Goal: Task Accomplishment & Management: Manage account settings

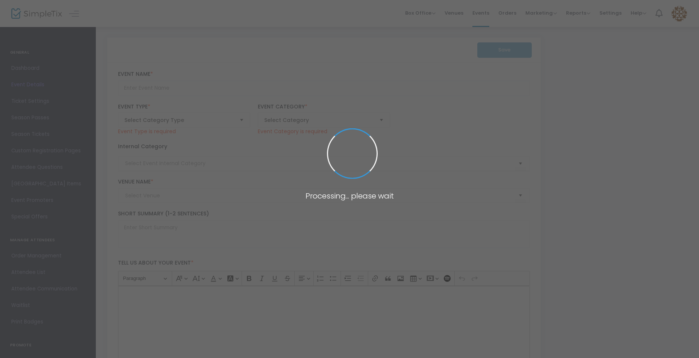
type input "A Christmas [PERSON_NAME] - Archived"
type textarea "A performance of A Christmas [PERSON_NAME] based on the classic novel by [PERSO…"
type input "Buy Tickets"
type input "[GEOGRAPHIC_DATA][DEMOGRAPHIC_DATA]"
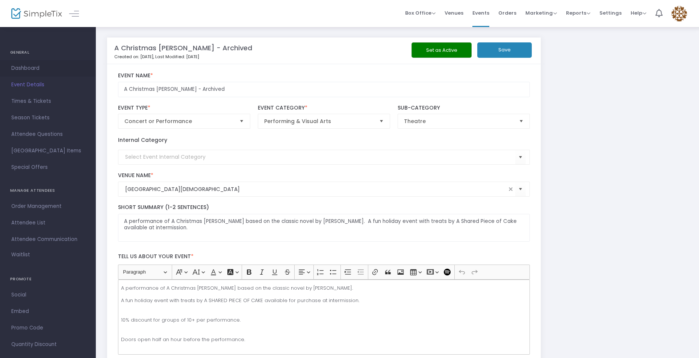
click at [41, 63] on link "Dashboard" at bounding box center [48, 68] width 96 height 17
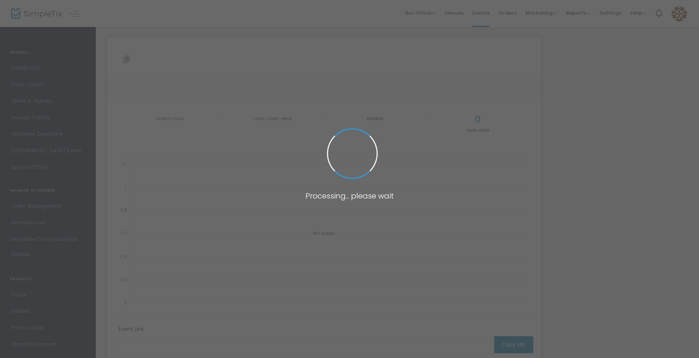
type input "[URL][DOMAIN_NAME][PERSON_NAME]"
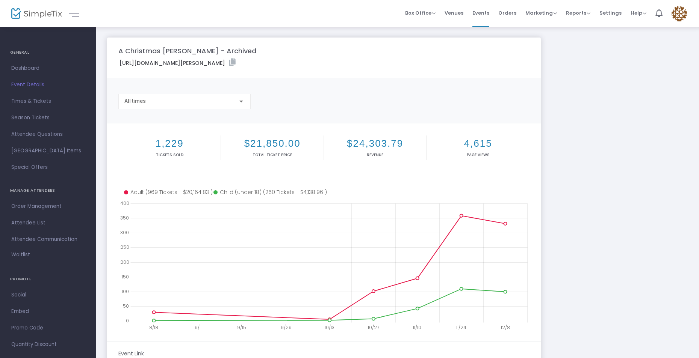
click at [322, 180] on m-ticket-chart "1,229 Tickets sold $21,850.00 Total Ticket Price $24,303.79 Revenue 4,615 Page …" at bounding box center [323, 232] width 411 height 201
click at [292, 128] on m-panel-content "1,229 Tickets sold $21,850.00 Total Ticket Price $24,303.79 Revenue 4,615 Page …" at bounding box center [324, 233] width 434 height 218
click at [343, 168] on div "1,229 Tickets sold $21,850.00 Total Ticket Price $24,303.79 Revenue 4,615 Page …" at bounding box center [323, 154] width 411 height 45
